Goal: Information Seeking & Learning: Learn about a topic

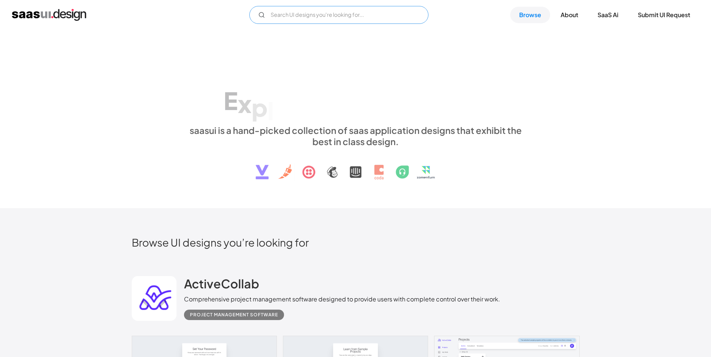
click at [334, 14] on input "Email Form" at bounding box center [338, 15] width 179 height 18
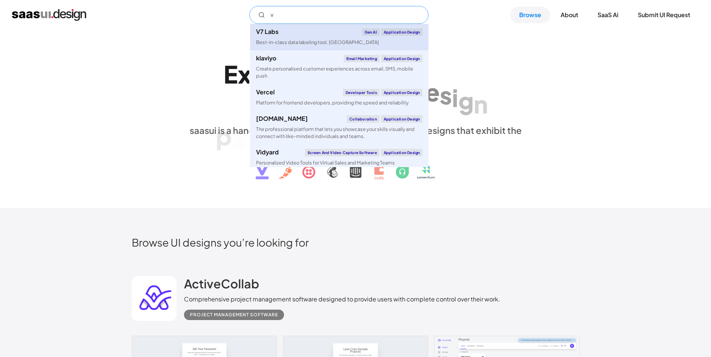
click at [330, 38] on link "V7 Labs Gen AI Application Design Best-in-class data labeling tool. [GEOGRAPHIC…" at bounding box center [339, 37] width 178 height 27
type input "v"
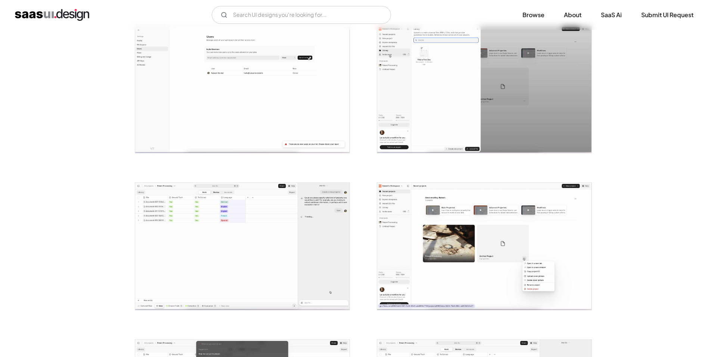
scroll to position [896, 0]
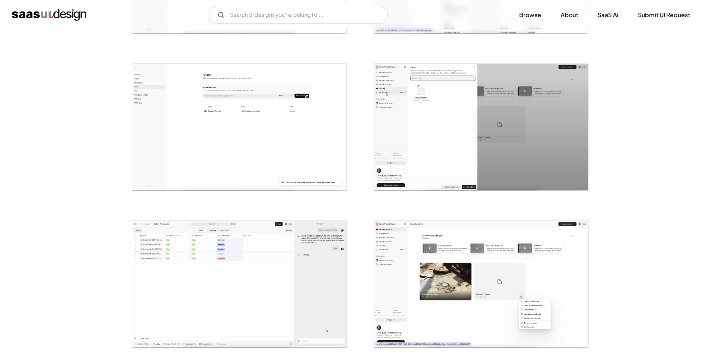
click at [434, 115] on img "open lightbox" at bounding box center [481, 127] width 214 height 127
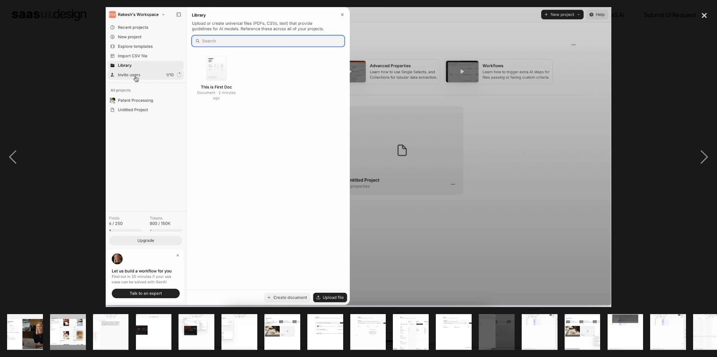
click at [62, 186] on div at bounding box center [358, 157] width 717 height 300
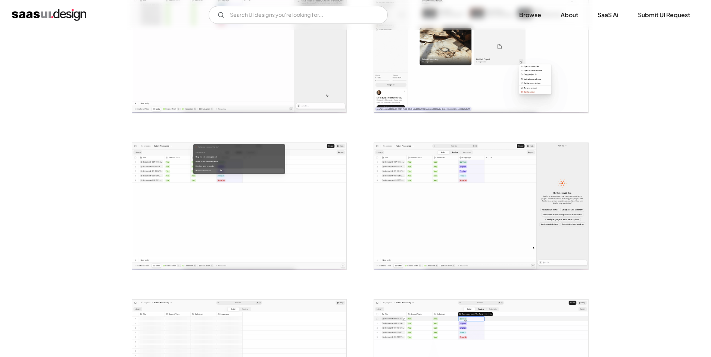
scroll to position [1225, 0]
